Goal: Contribute content

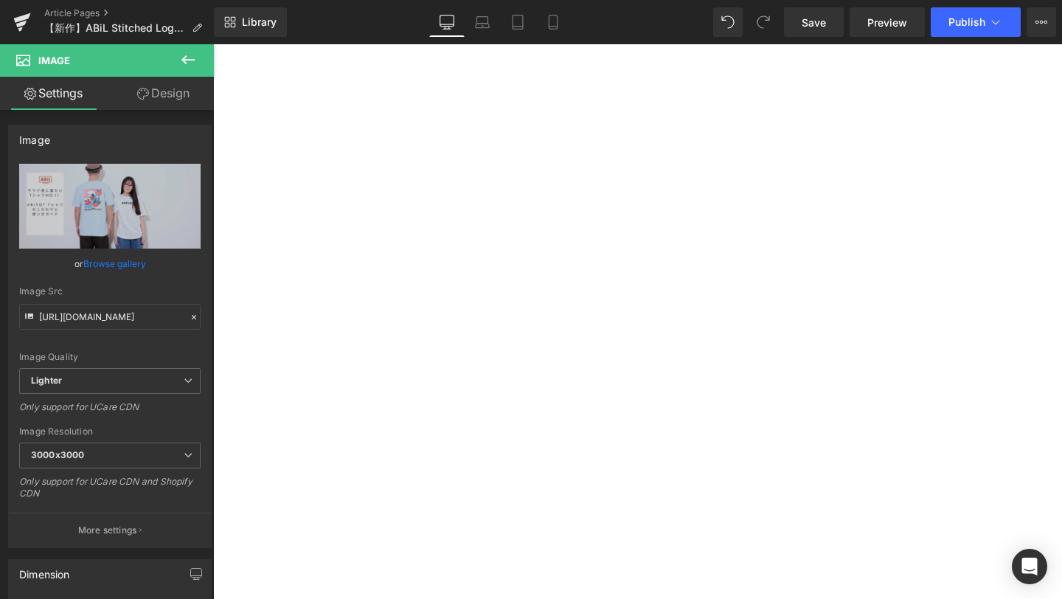
click at [17, 23] on icon at bounding box center [21, 24] width 10 height 7
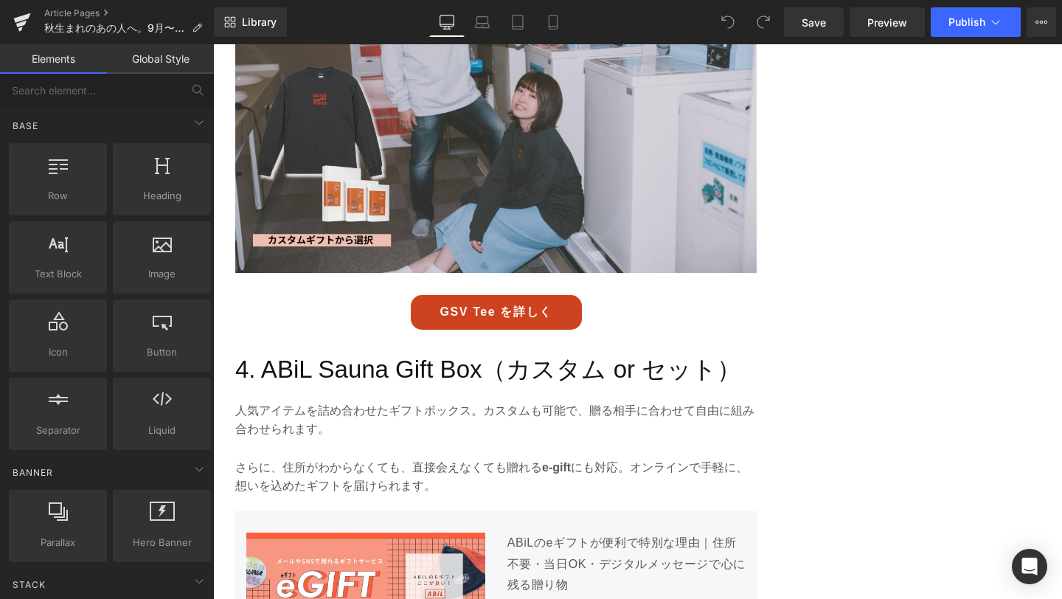
scroll to position [2176, 0]
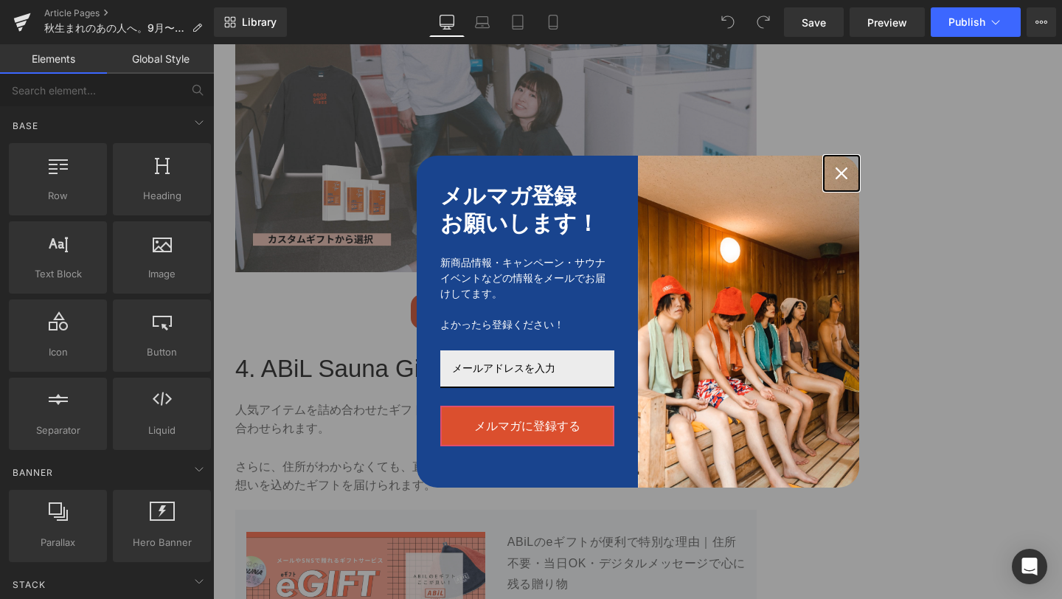
click at [837, 169] on icon "close icon" at bounding box center [841, 173] width 12 height 12
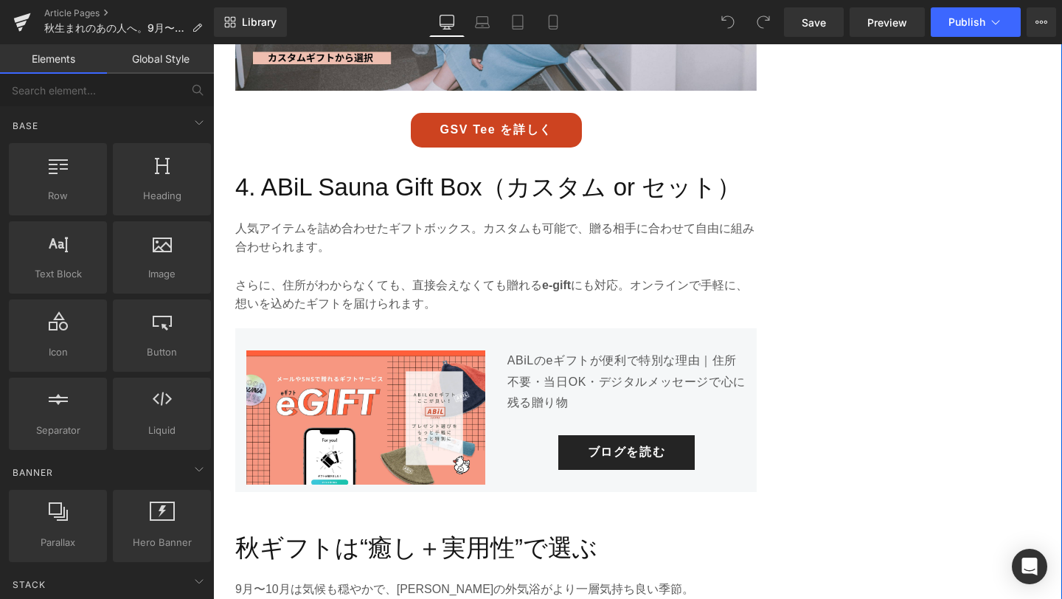
scroll to position [2383, 0]
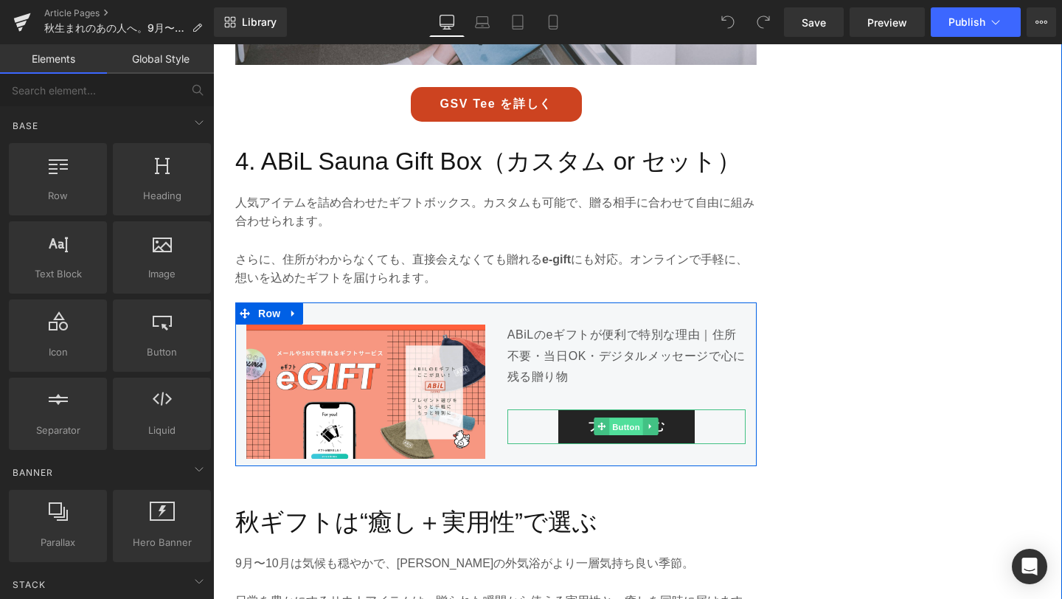
click at [632, 422] on span "Button" at bounding box center [627, 427] width 34 height 18
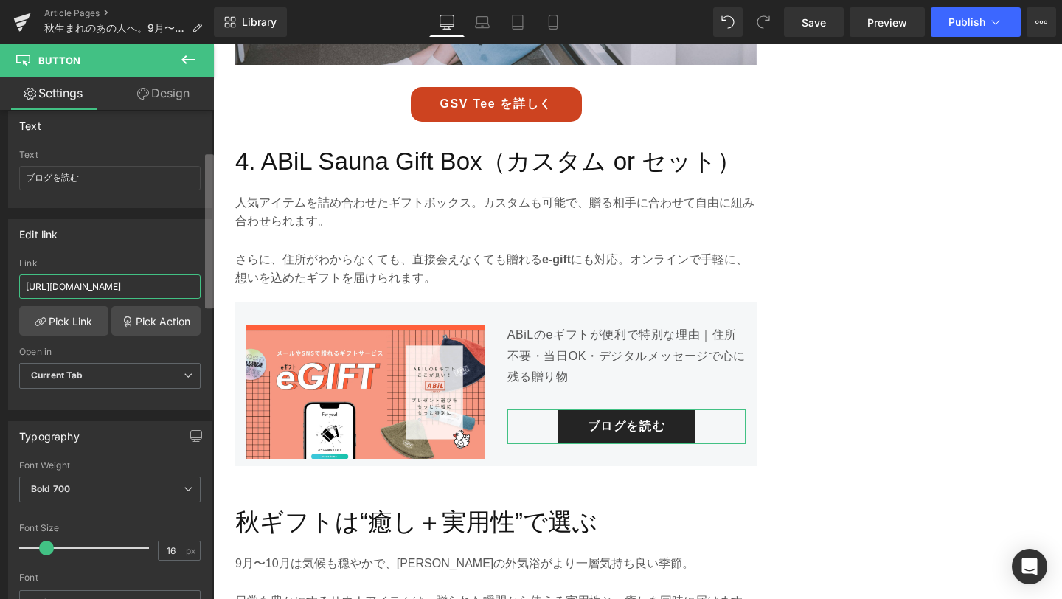
scroll to position [0, 19]
drag, startPoint x: 125, startPoint y: 289, endPoint x: 209, endPoint y: 293, distance: 84.2
click at [209, 293] on div "Button Button Styles Custom Custom Setup Global Style Custom Setup Global Style…" at bounding box center [107, 357] width 214 height 495
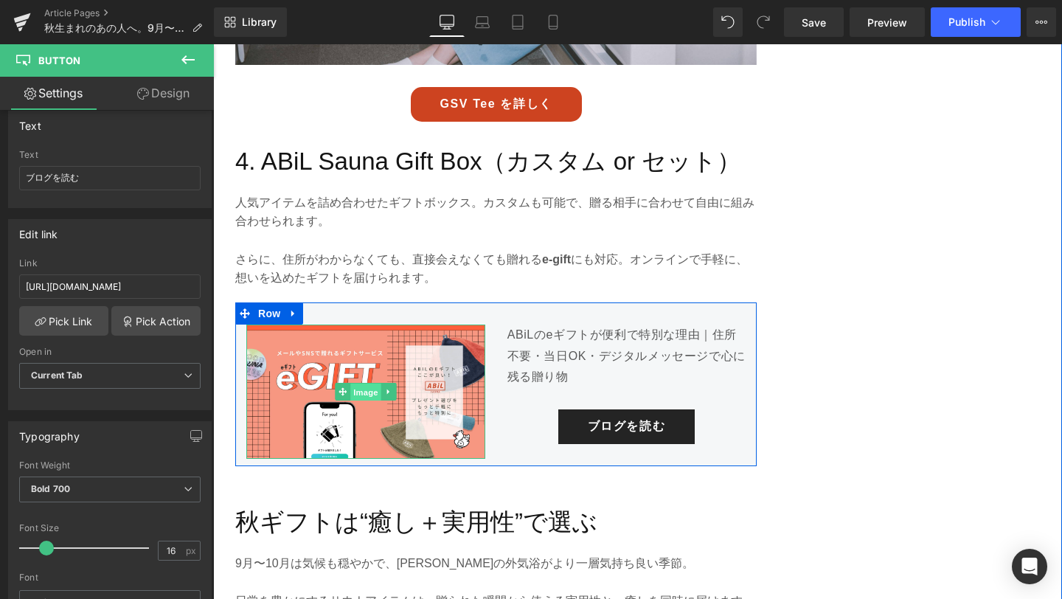
click at [361, 394] on span "Image" at bounding box center [365, 392] width 31 height 18
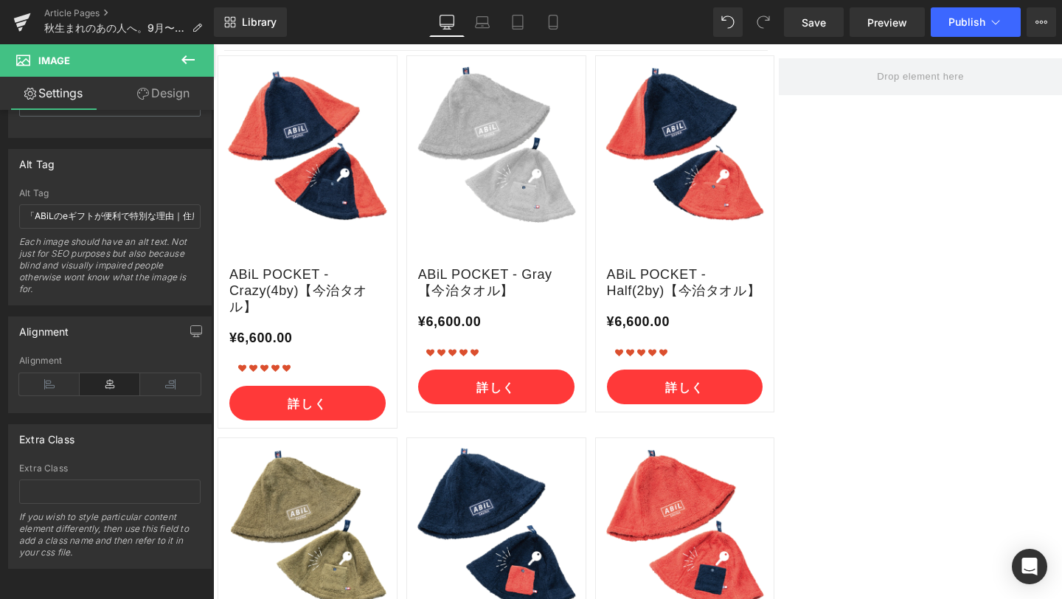
scroll to position [3148, 0]
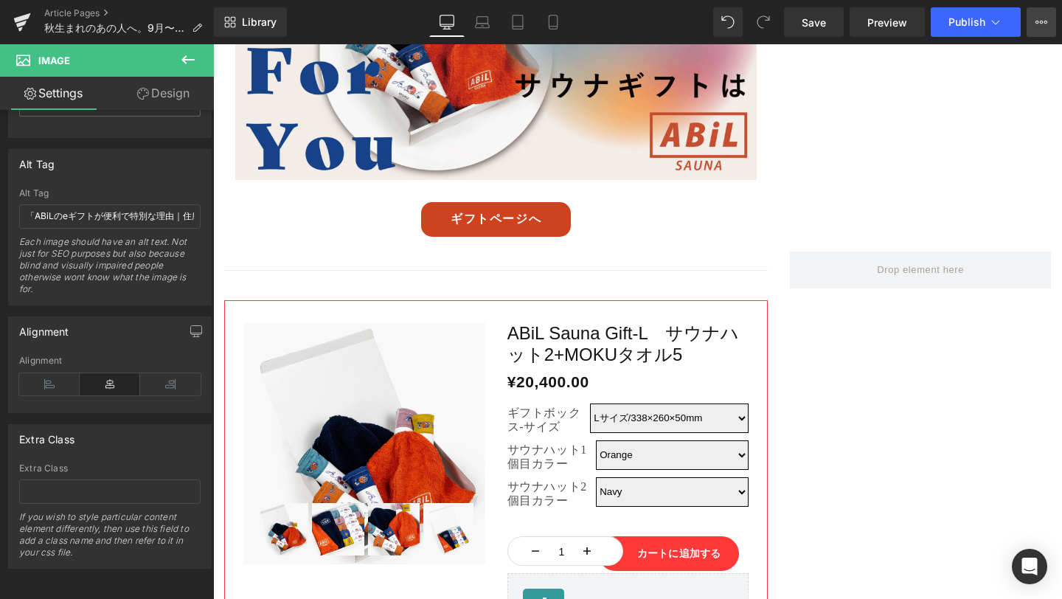
click at [1053, 24] on button "View Live Page View with current Template Save Template to Library Schedule Pub…" at bounding box center [1040, 21] width 29 height 29
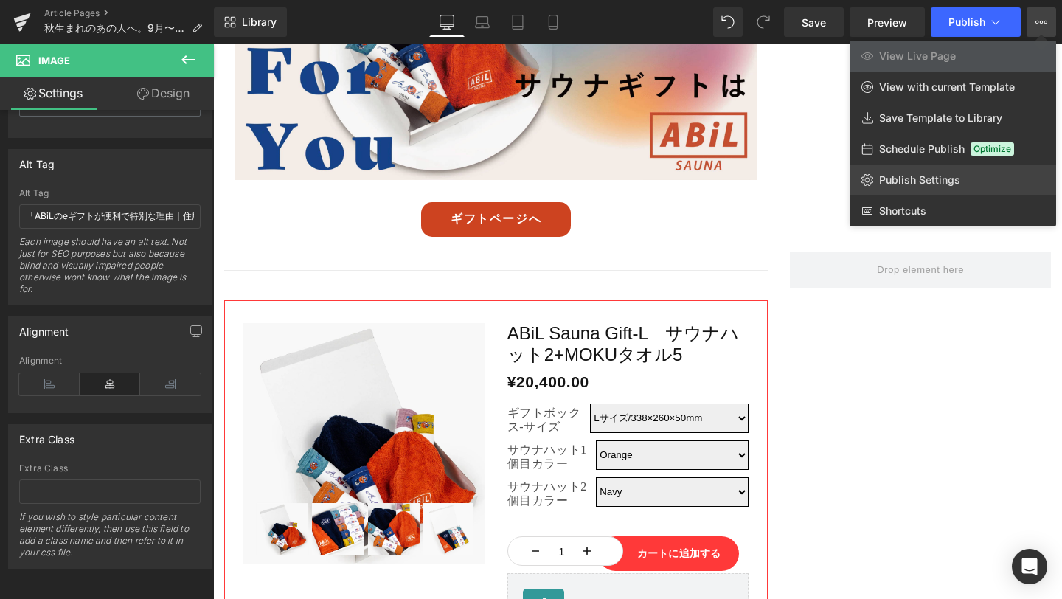
click at [944, 175] on span "Publish Settings" at bounding box center [919, 179] width 81 height 13
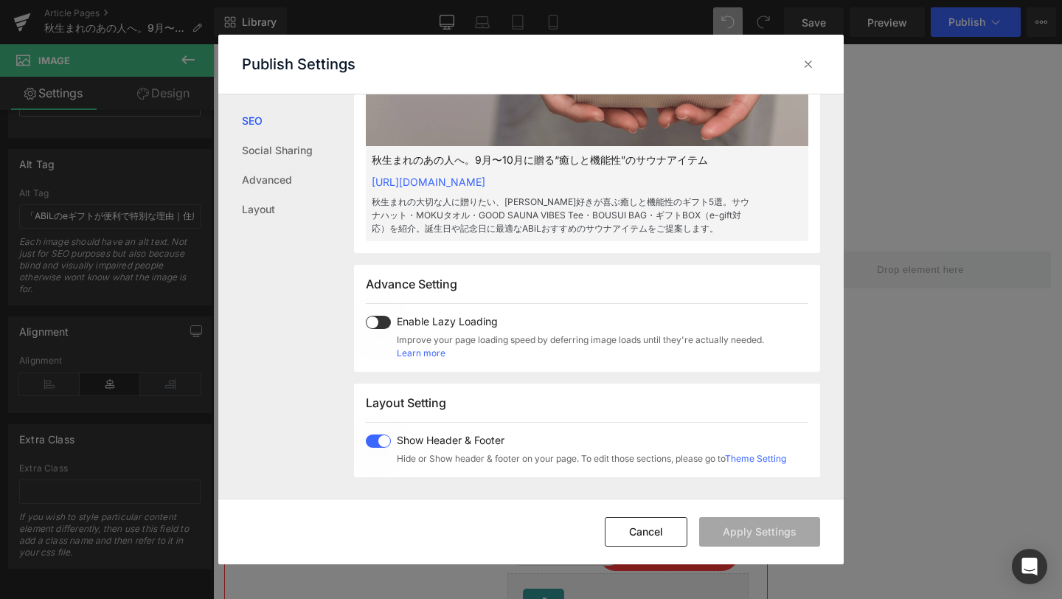
scroll to position [655, 0]
click at [800, 72] on div at bounding box center [808, 64] width 24 height 24
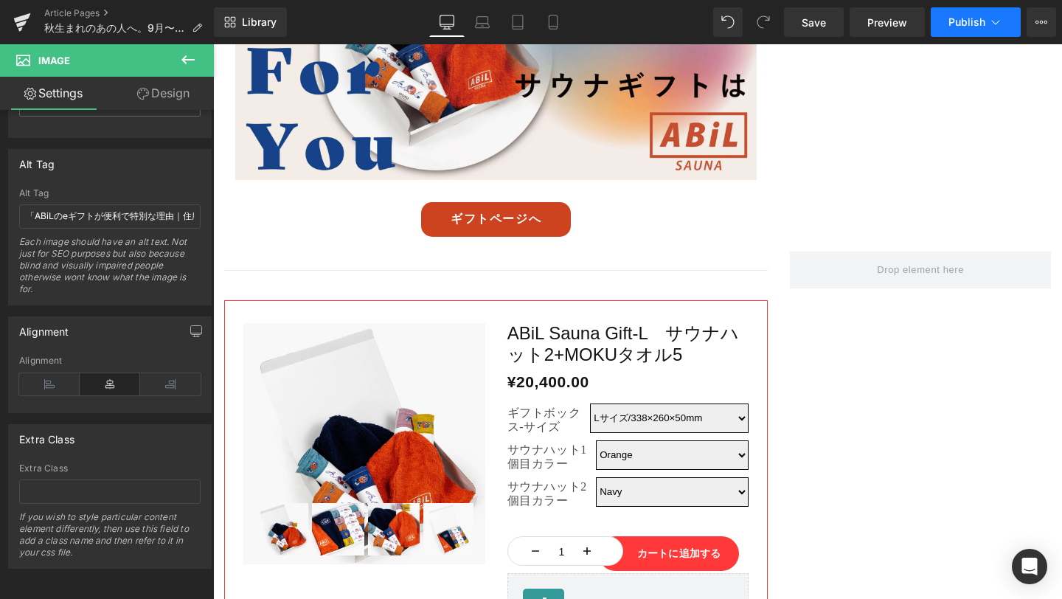
click at [974, 21] on span "Publish" at bounding box center [966, 22] width 37 height 12
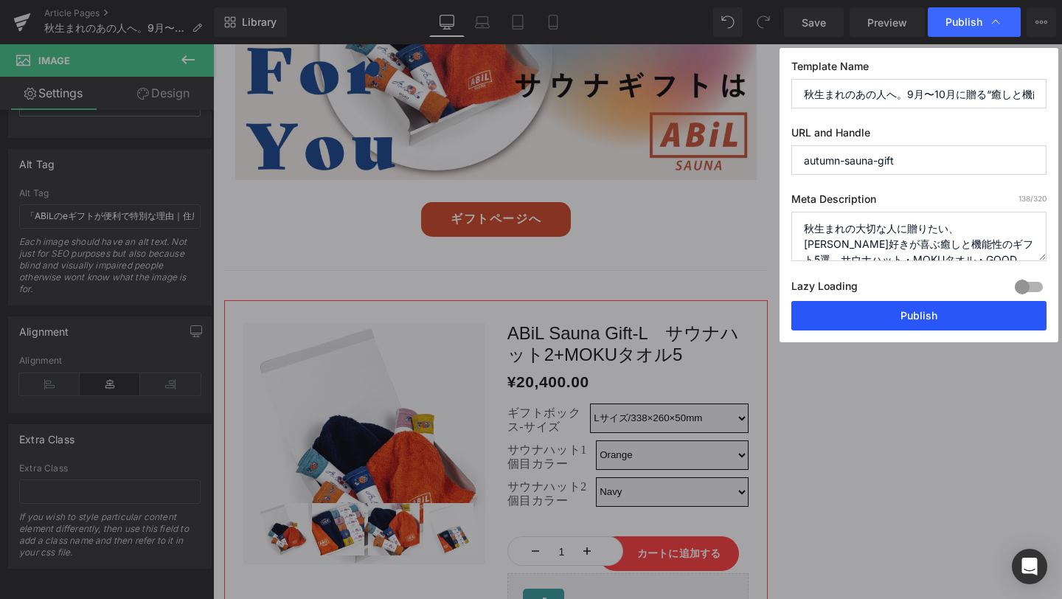
click at [904, 316] on button "Publish" at bounding box center [918, 315] width 255 height 29
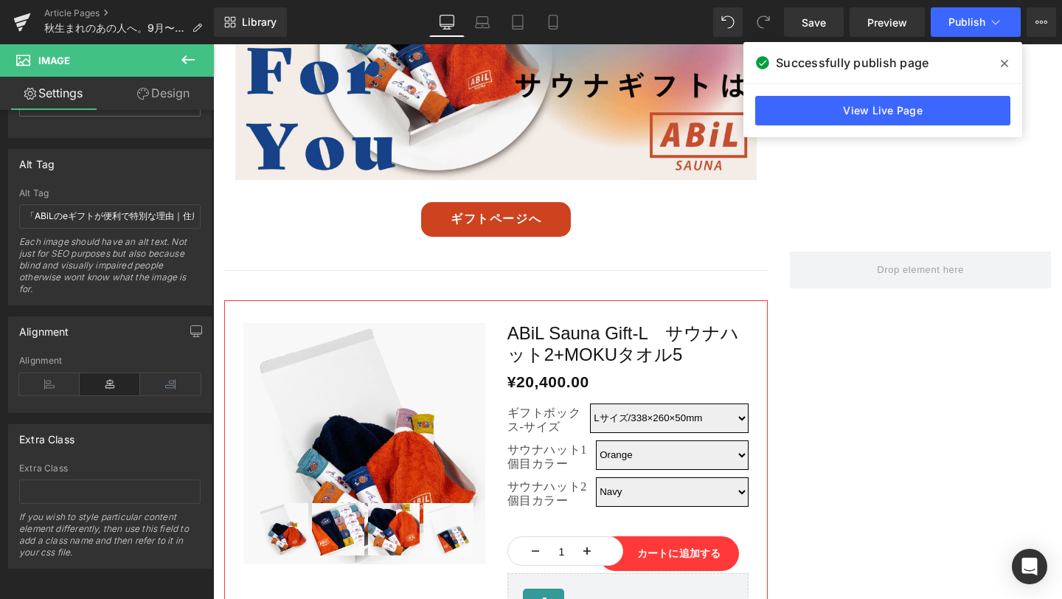
click at [1001, 63] on icon at bounding box center [1004, 64] width 7 height 12
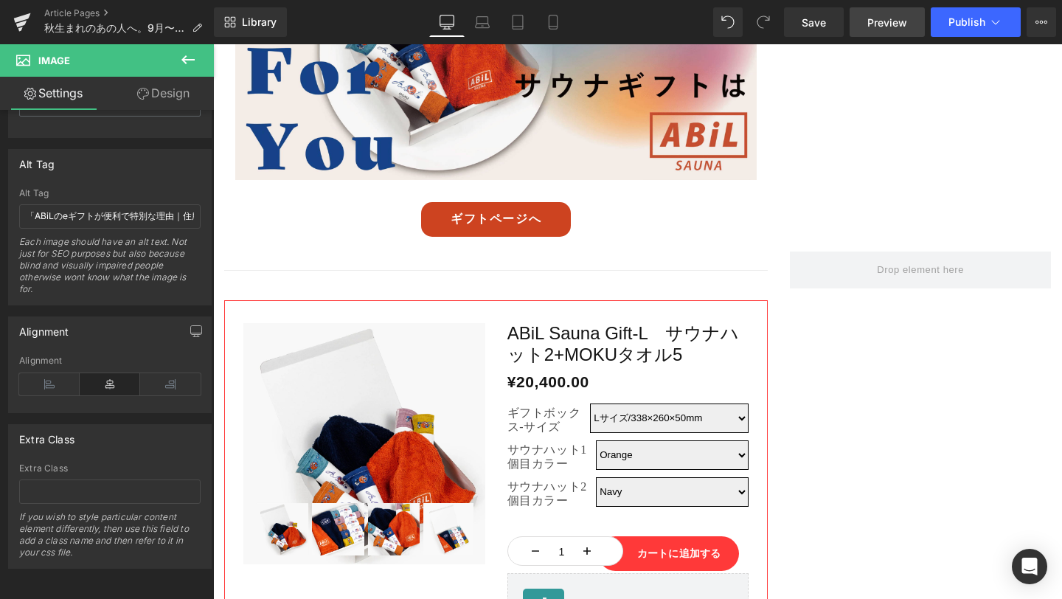
click at [893, 26] on span "Preview" at bounding box center [887, 22] width 40 height 15
click at [24, 21] on icon at bounding box center [21, 24] width 10 height 7
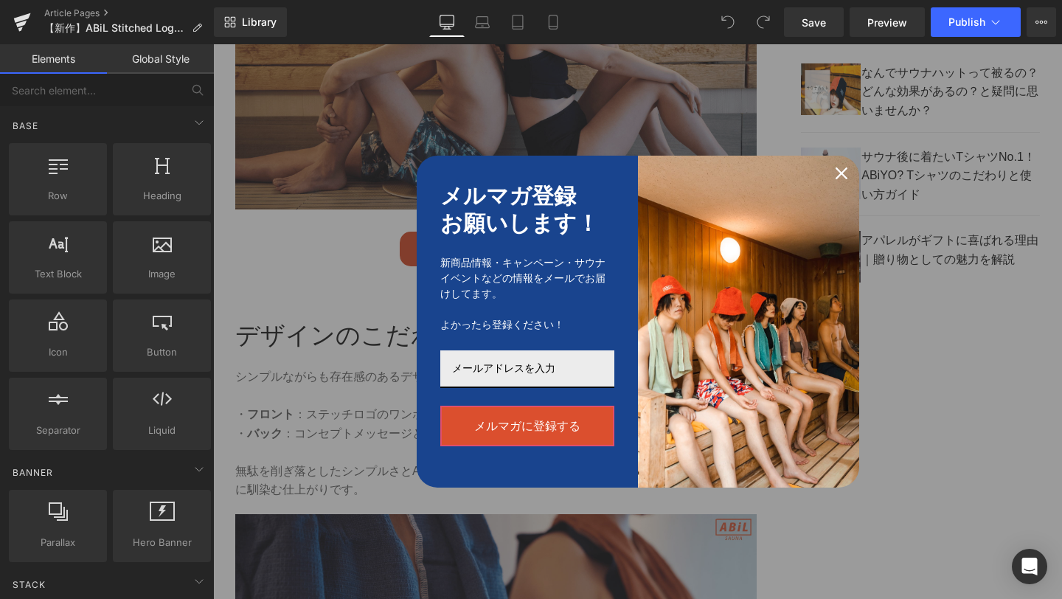
scroll to position [1255, 0]
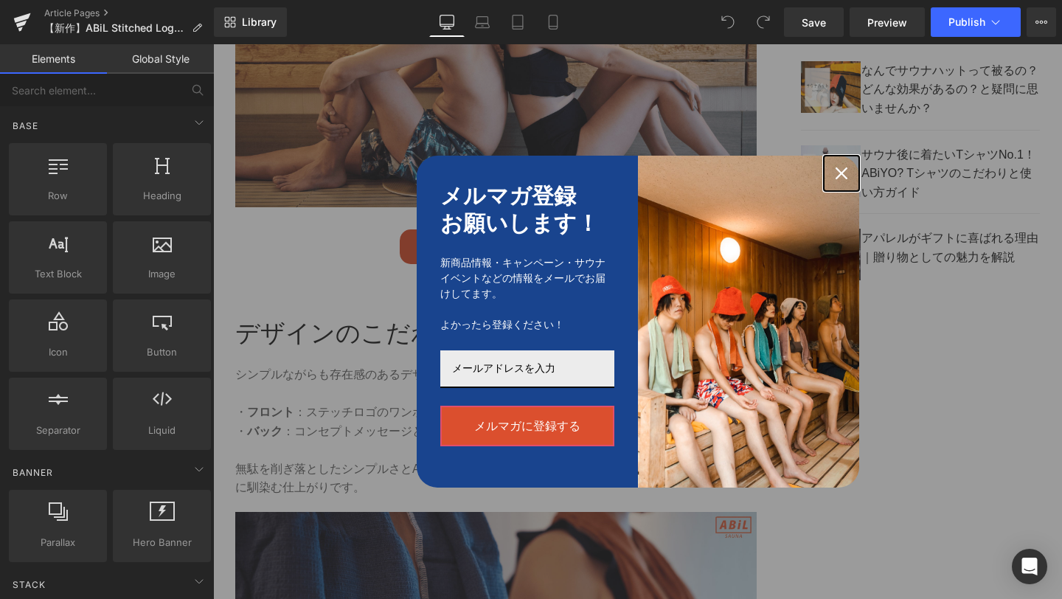
click at [837, 173] on icon "close icon" at bounding box center [841, 173] width 12 height 12
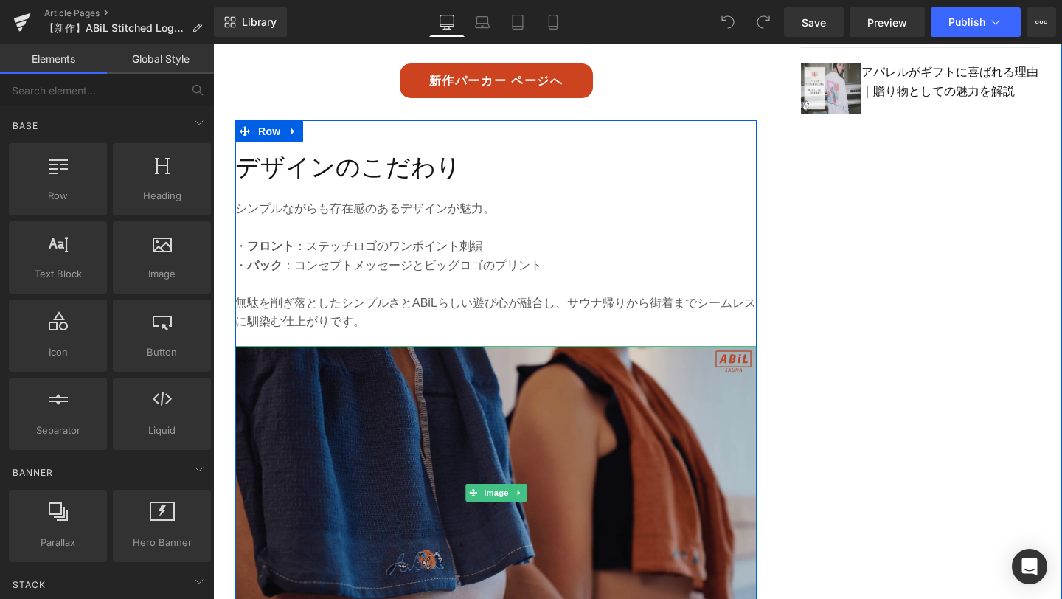
scroll to position [1425, 0]
